Goal: Transaction & Acquisition: Book appointment/travel/reservation

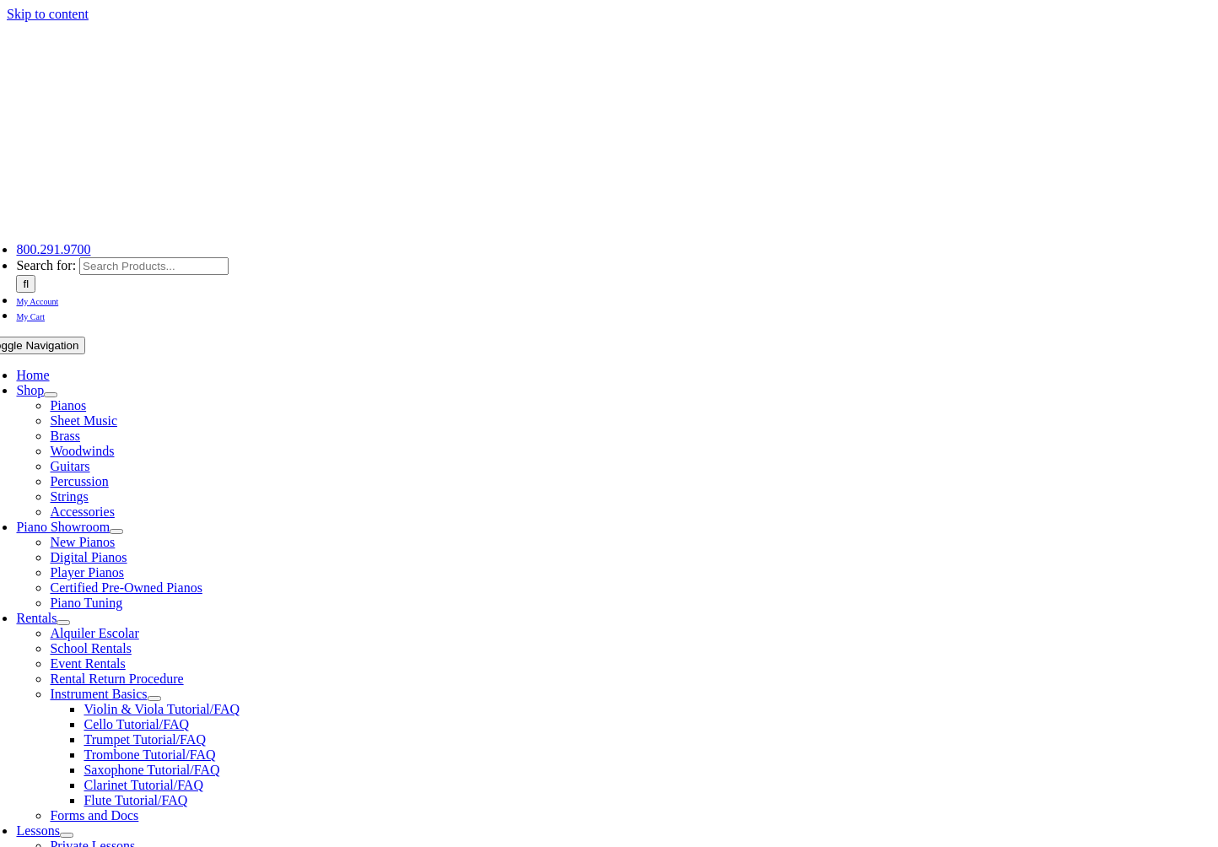
scroll to position [4, 0]
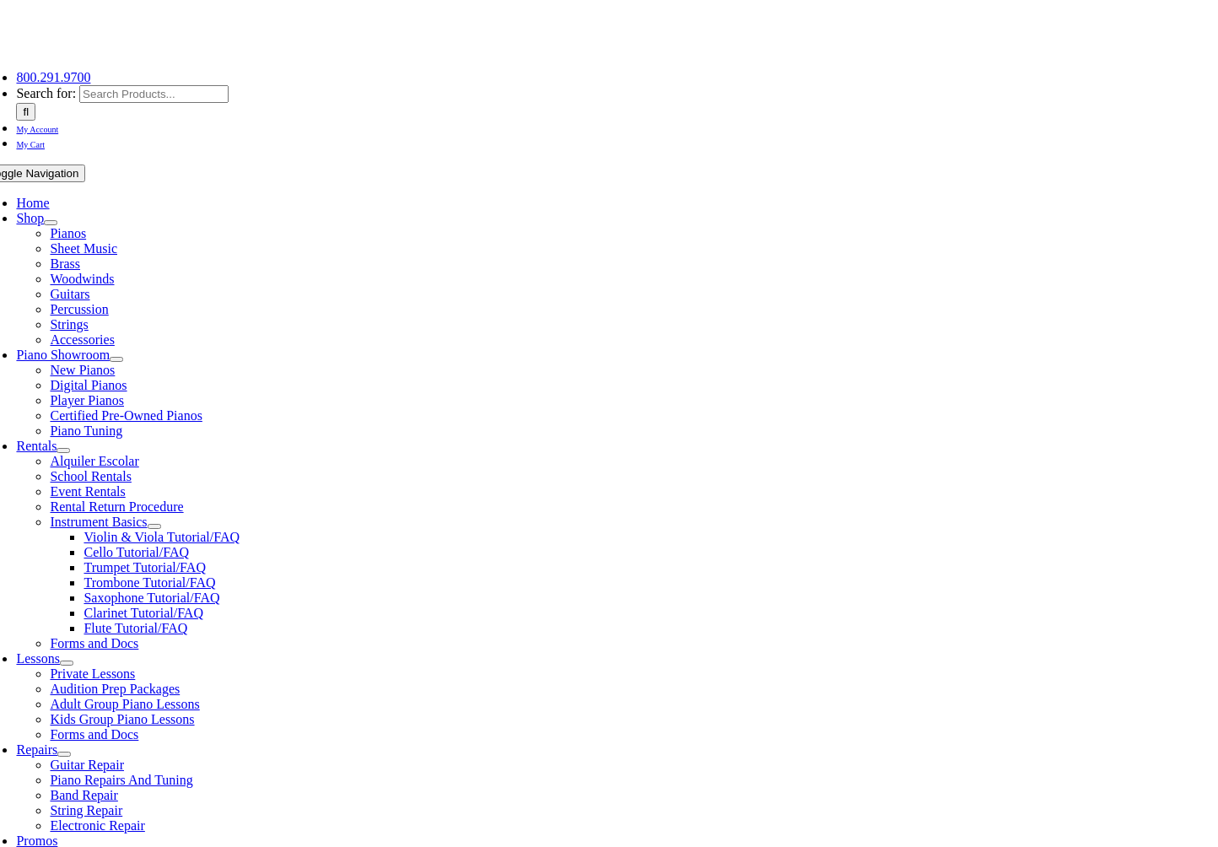
scroll to position [174, 0]
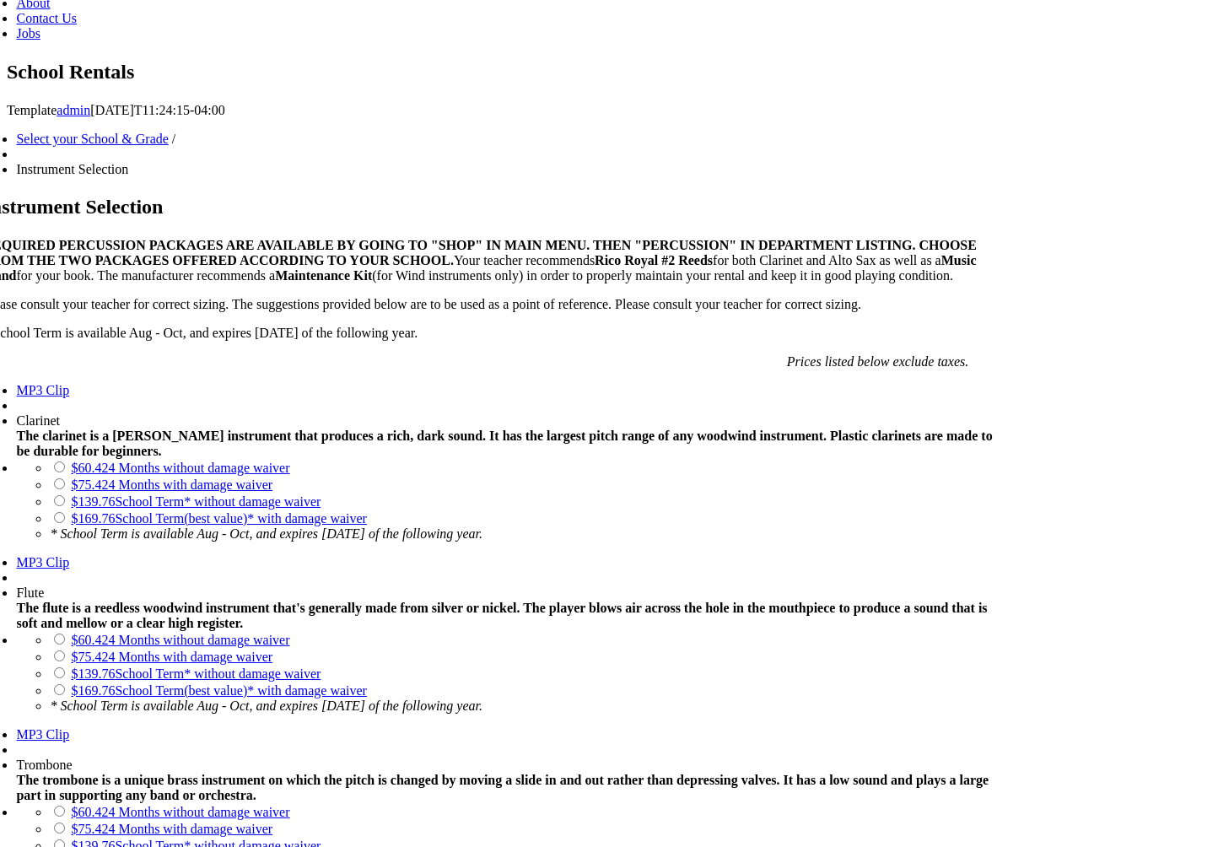
scroll to position [1040, 0]
